Goal: Information Seeking & Learning: Find specific fact

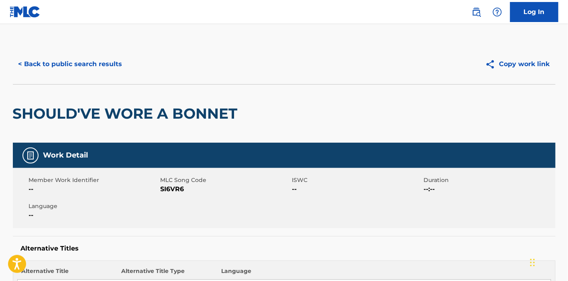
click at [91, 53] on div "< Back to public search results Copy work link" at bounding box center [284, 64] width 542 height 40
click at [90, 59] on button "< Back to public search results" at bounding box center [70, 64] width 115 height 20
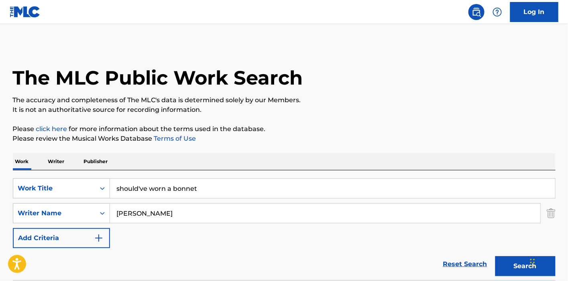
scroll to position [134, 0]
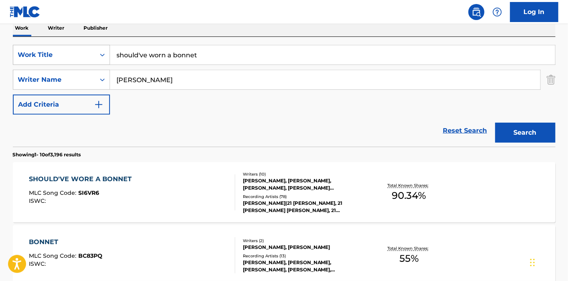
drag, startPoint x: 213, startPoint y: 63, endPoint x: 109, endPoint y: 63, distance: 103.9
click at [109, 63] on div "SearchWithCriteria477208df-14af-4b1d-a77d-624116b6bfa2 Work Title should've wor…" at bounding box center [284, 55] width 542 height 20
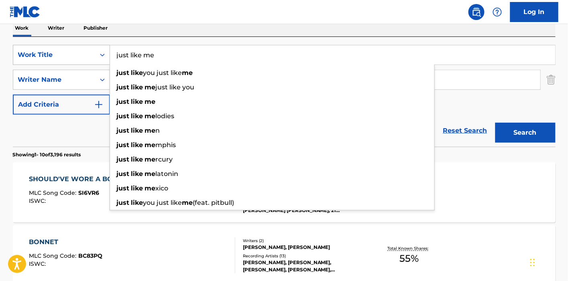
type input "just like me"
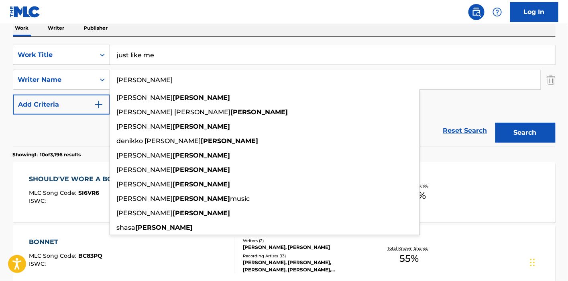
type input "s"
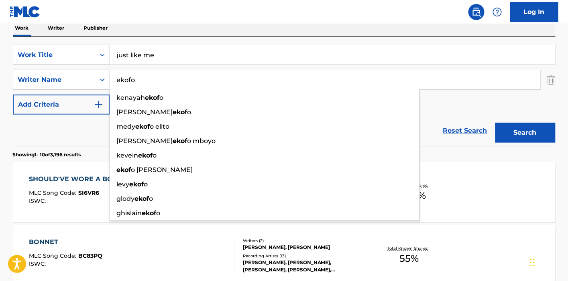
type input "ekofo"
click at [495, 123] on button "Search" at bounding box center [525, 133] width 60 height 20
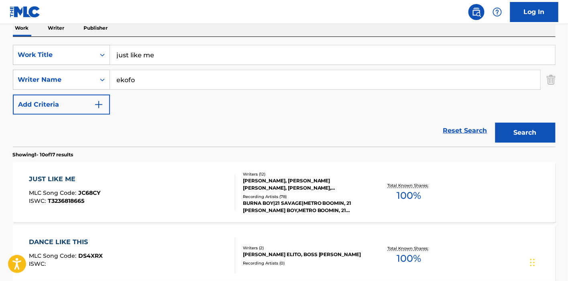
click at [251, 172] on div "Writers ( 12 )" at bounding box center [303, 174] width 121 height 6
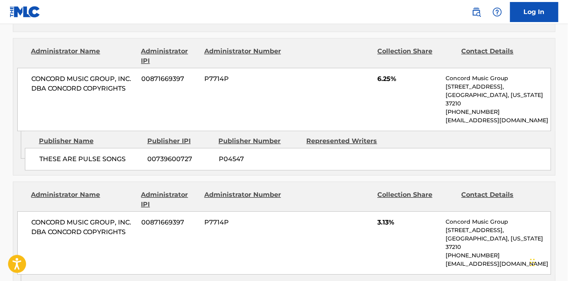
scroll to position [1559, 0]
